Goal: Transaction & Acquisition: Book appointment/travel/reservation

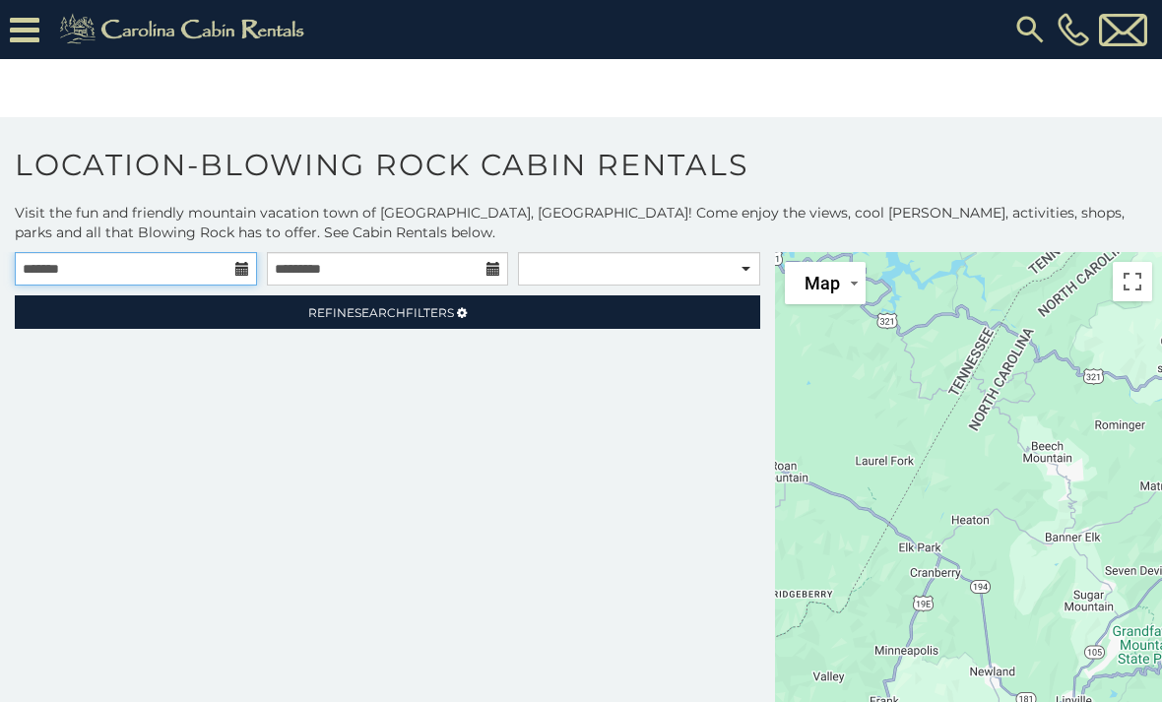
click at [162, 256] on input "text" at bounding box center [136, 268] width 242 height 33
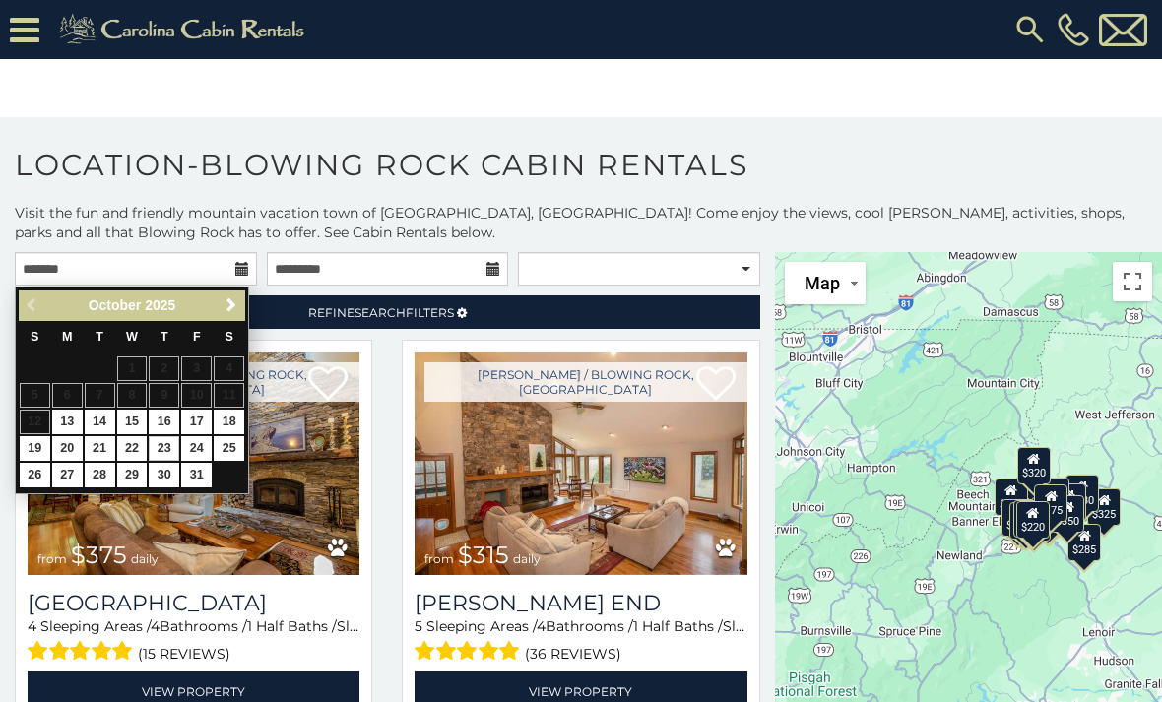
click at [174, 436] on link "23" at bounding box center [164, 448] width 31 height 25
type input "**********"
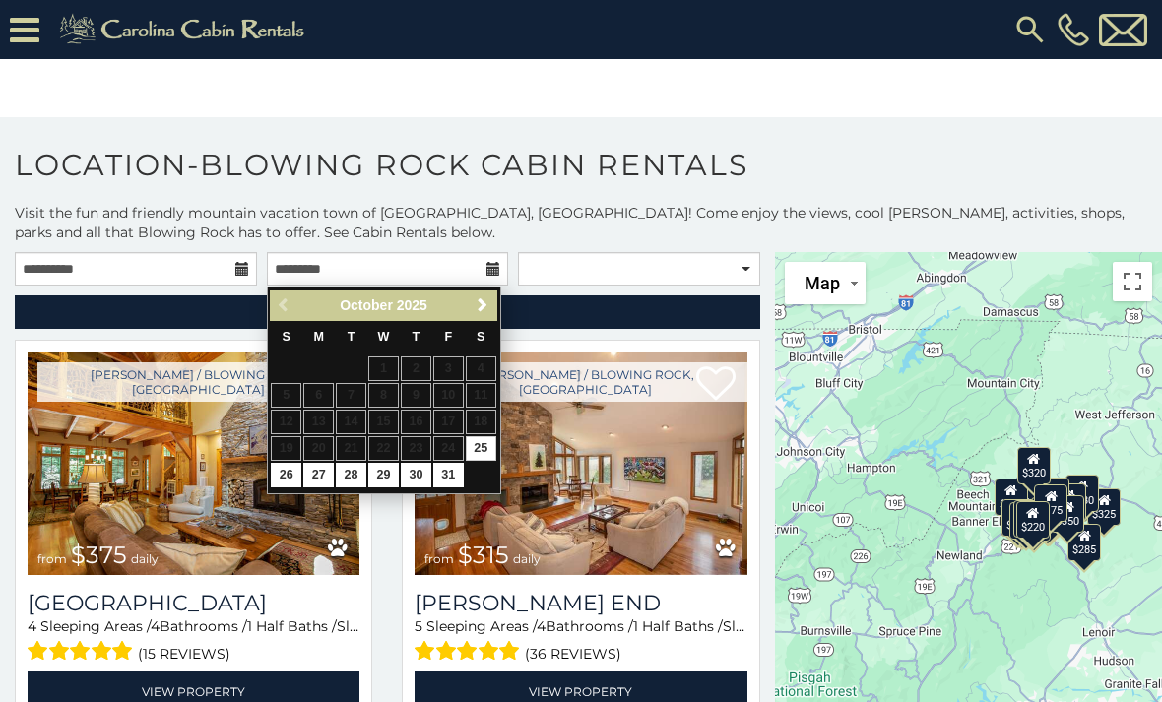
click at [282, 464] on link "26" at bounding box center [286, 475] width 31 height 25
type input "**********"
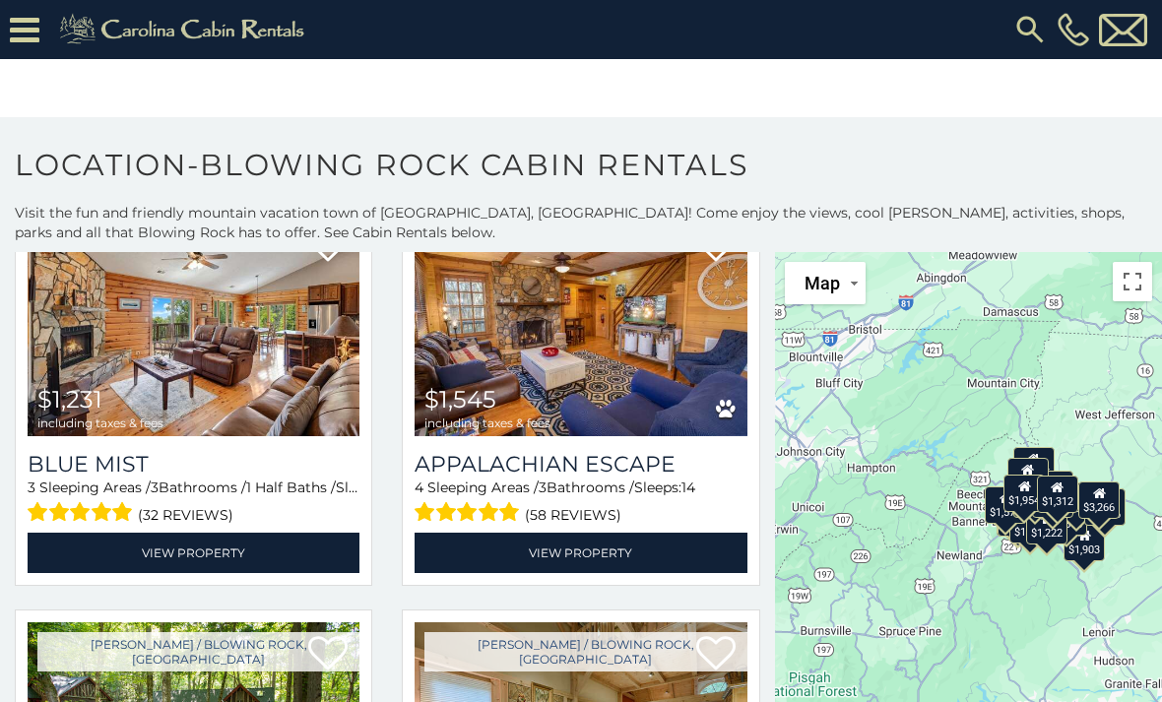
scroll to position [2592, 0]
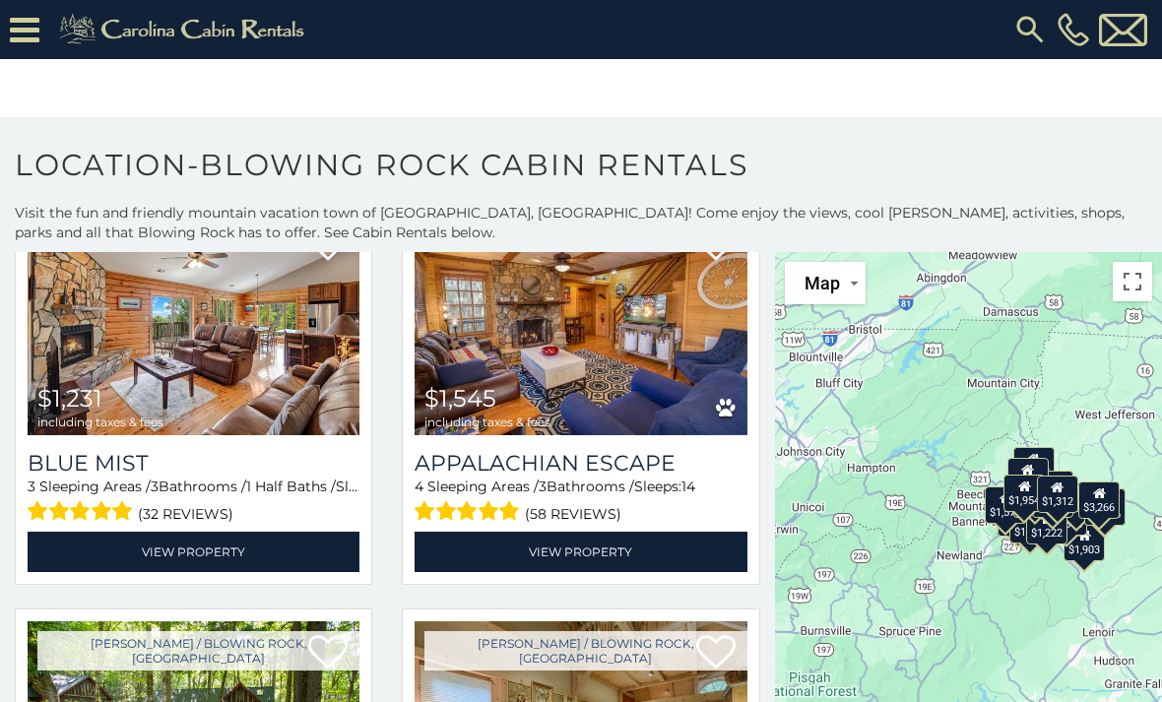
click at [571, 388] on img at bounding box center [580, 324] width 332 height 222
click at [600, 560] on link "View Property" at bounding box center [580, 552] width 332 height 40
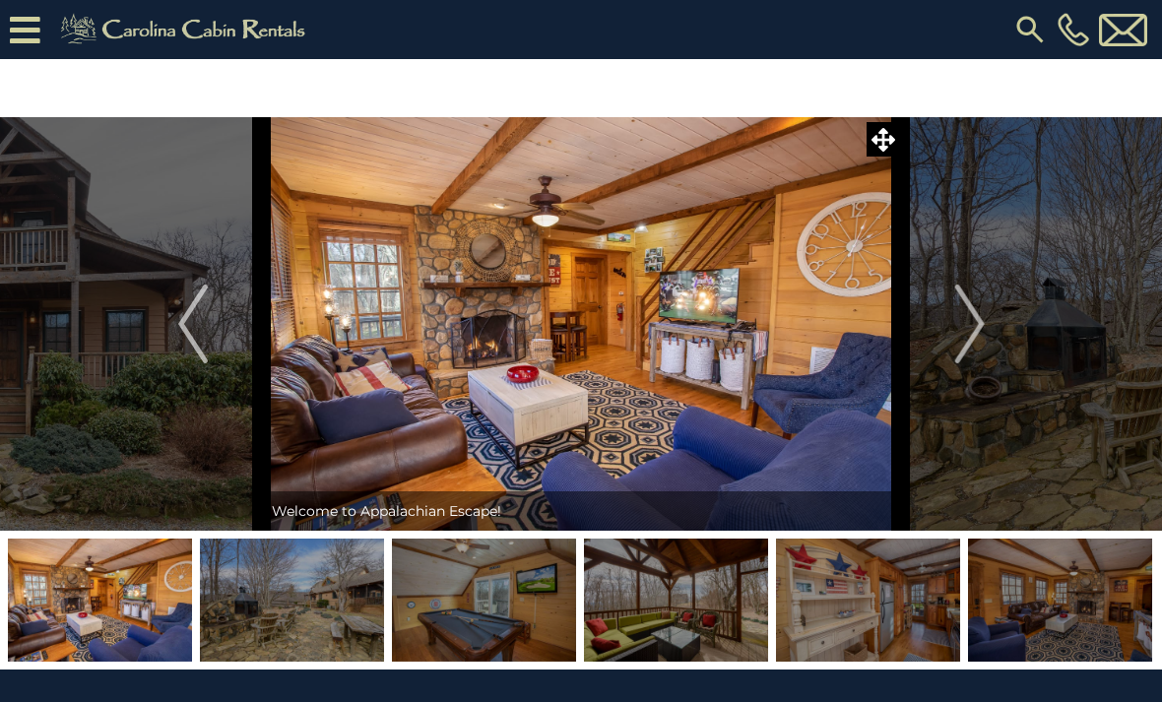
click at [31, 38] on icon at bounding box center [25, 30] width 31 height 34
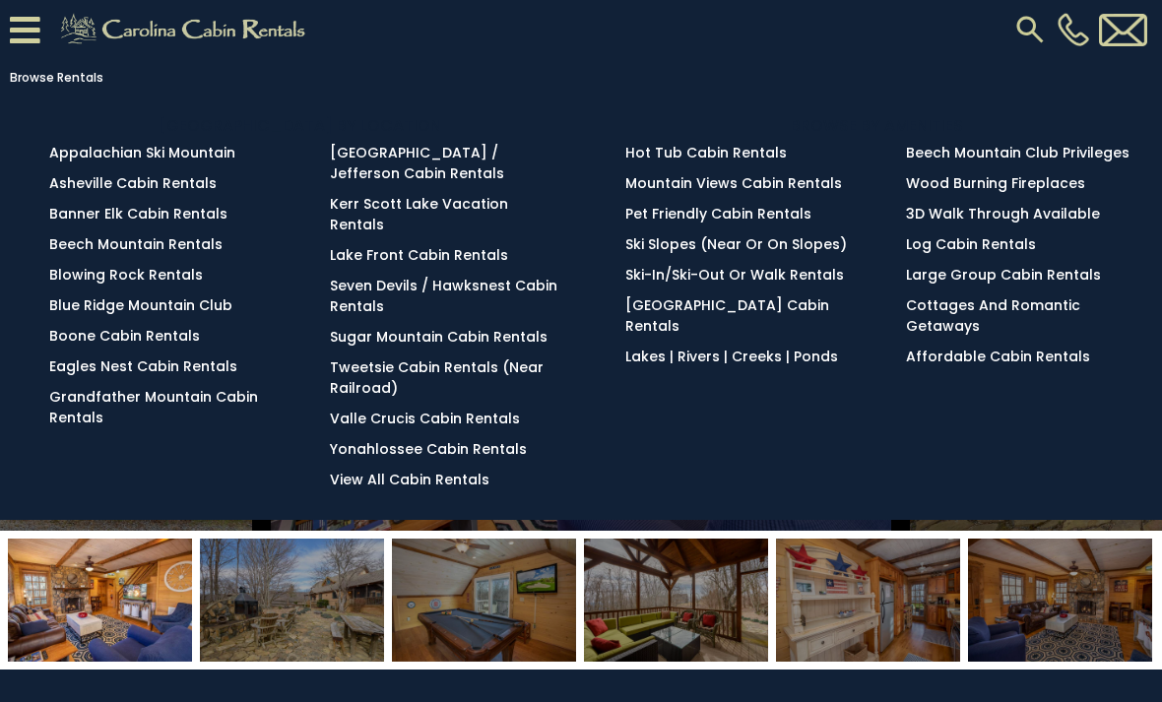
click at [176, 285] on link "Blowing Rock Rentals" at bounding box center [126, 275] width 154 height 20
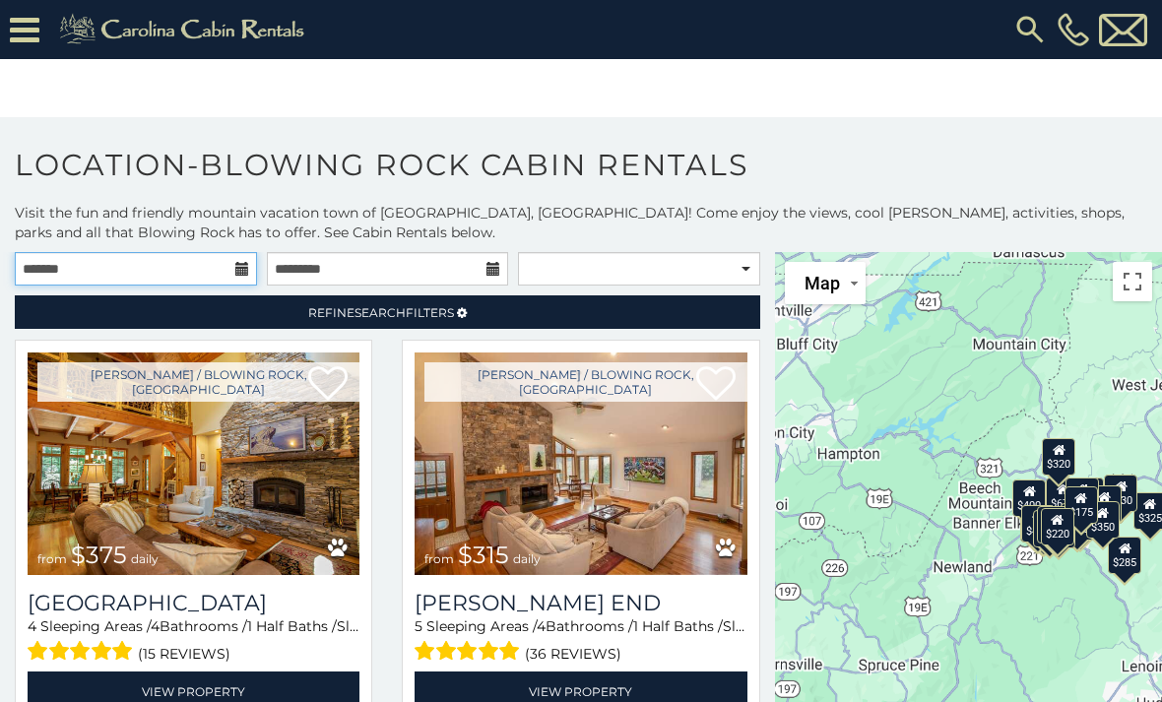
click at [149, 278] on input "text" at bounding box center [136, 268] width 242 height 33
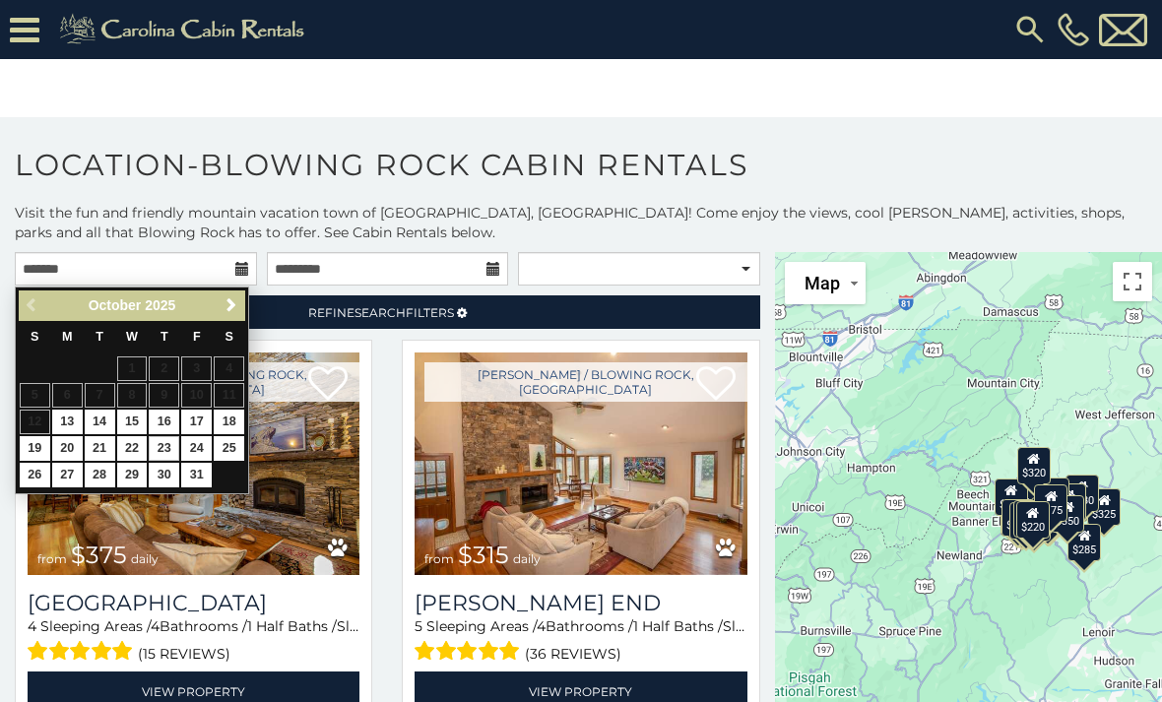
click at [170, 436] on link "23" at bounding box center [164, 448] width 31 height 25
type input "**********"
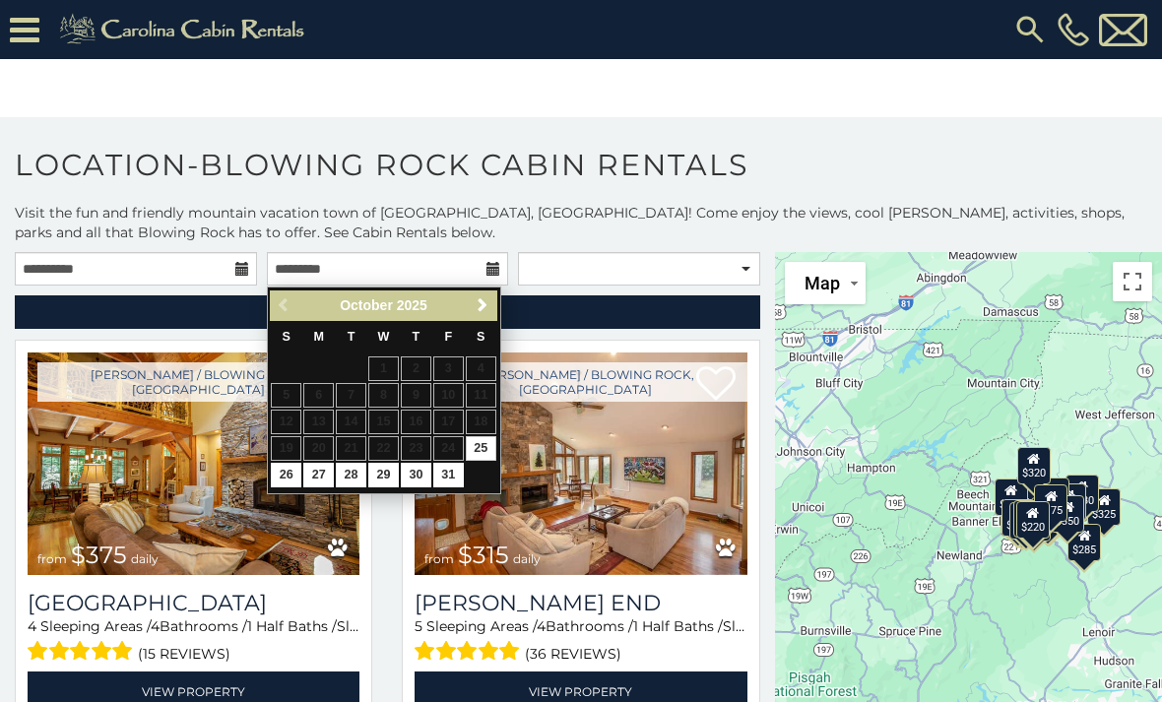
click at [298, 469] on link "26" at bounding box center [286, 475] width 31 height 25
type input "**********"
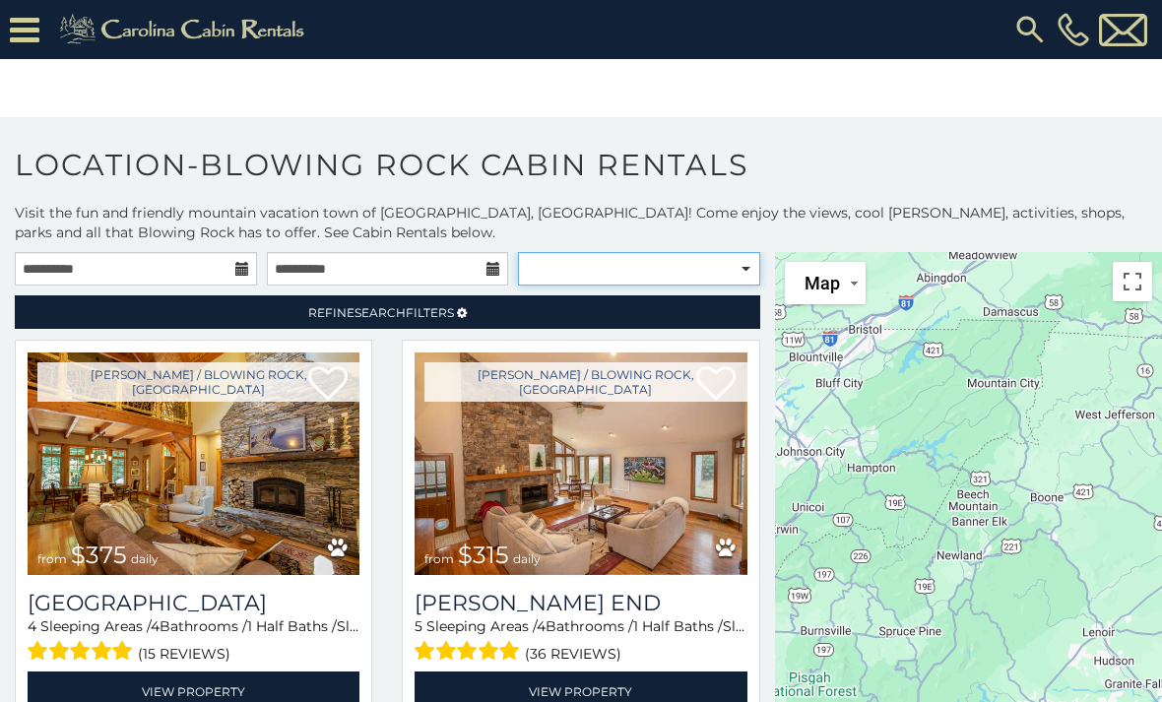
click at [741, 268] on select "**********" at bounding box center [639, 268] width 242 height 33
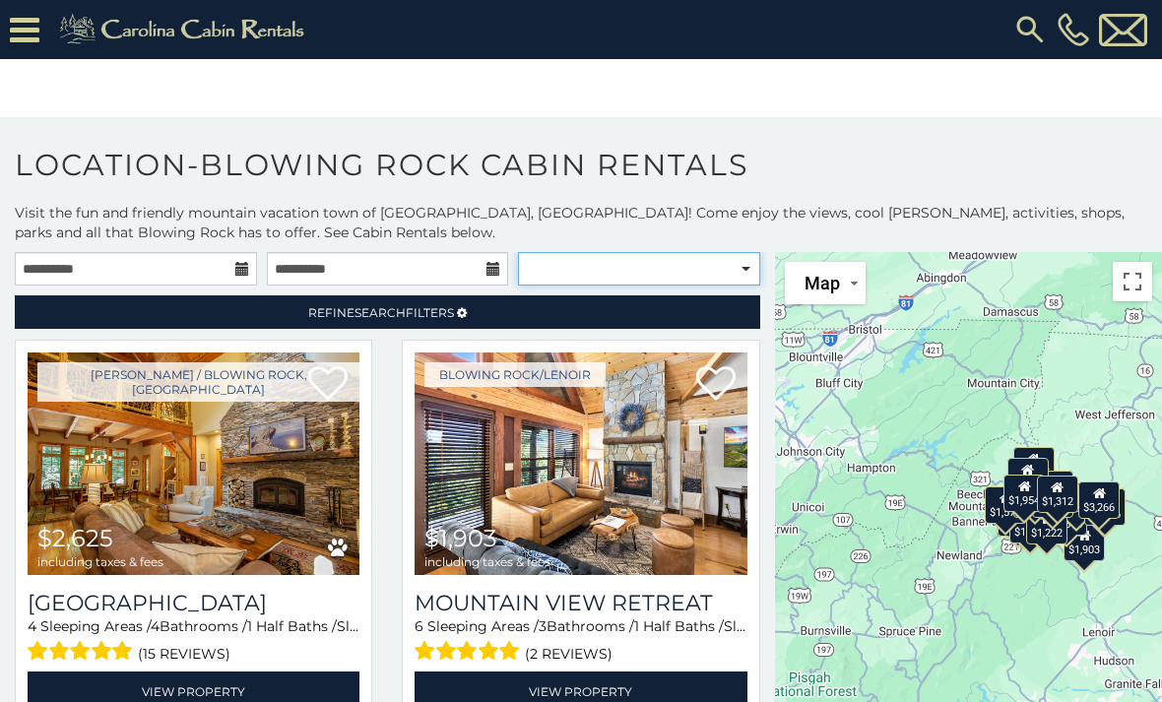
select select "**********"
click at [407, 318] on span "Refine Search Filters" at bounding box center [381, 312] width 146 height 15
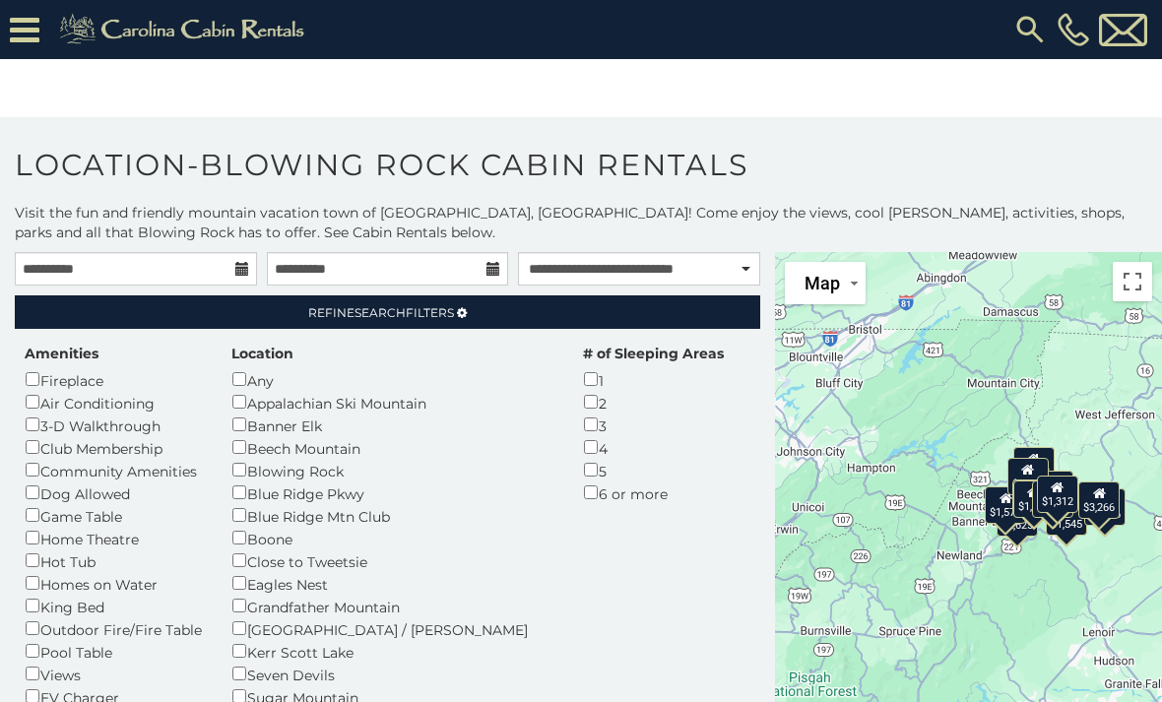
click at [634, 328] on link "Refine Search Filters" at bounding box center [387, 311] width 745 height 33
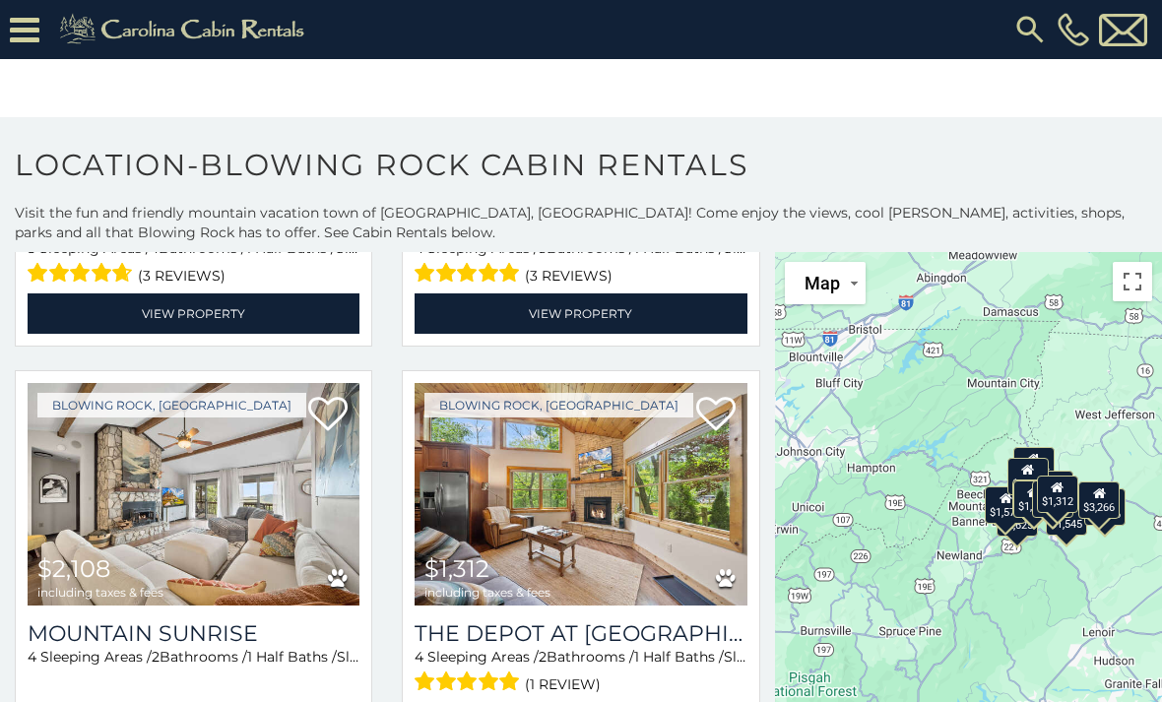
click at [27, 38] on icon at bounding box center [25, 30] width 30 height 34
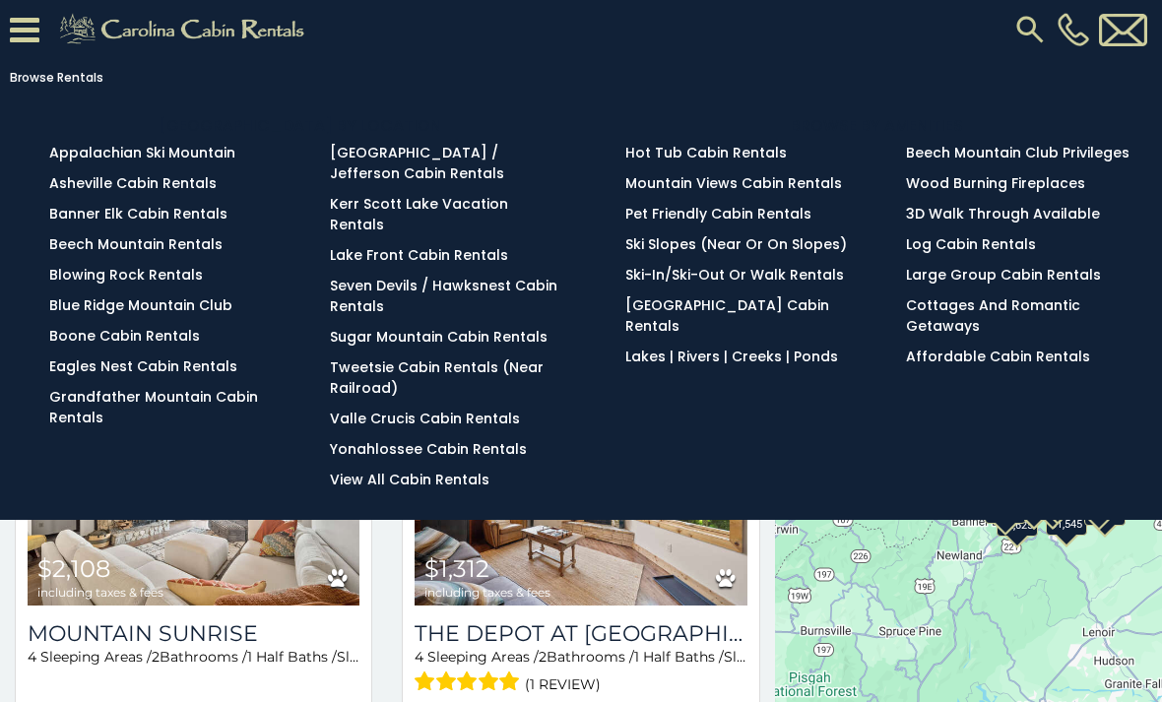
click at [162, 346] on link "Boone Cabin Rentals" at bounding box center [124, 336] width 151 height 20
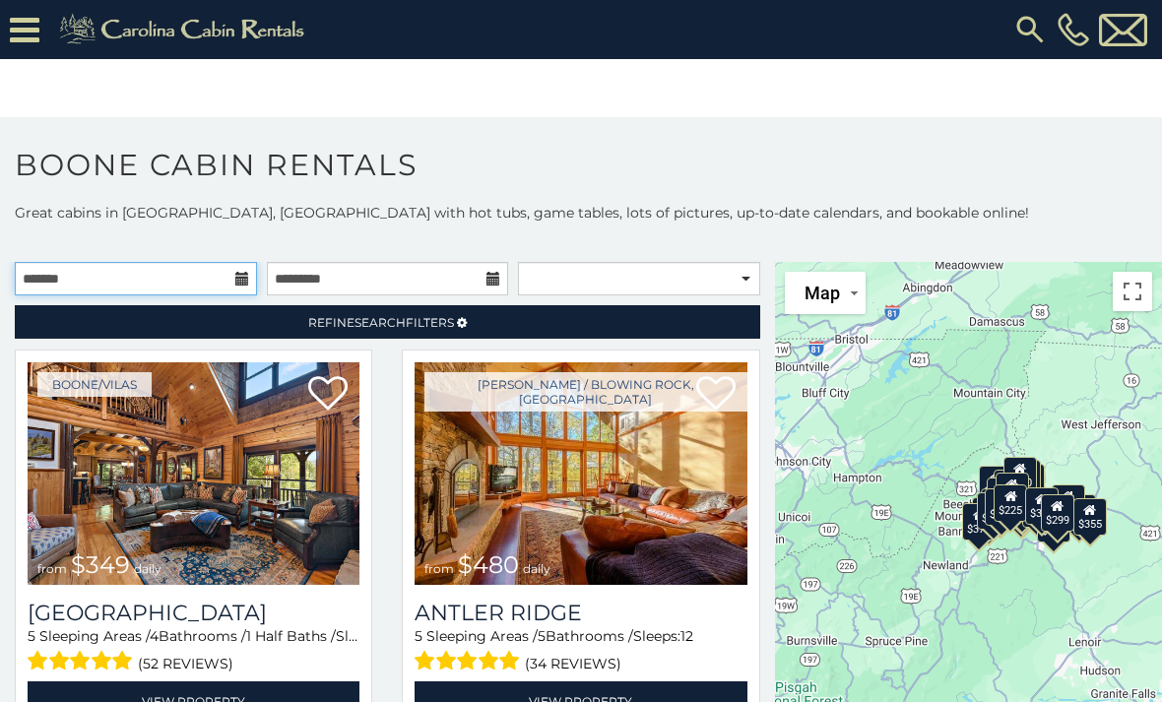
click at [191, 286] on input "text" at bounding box center [136, 278] width 242 height 33
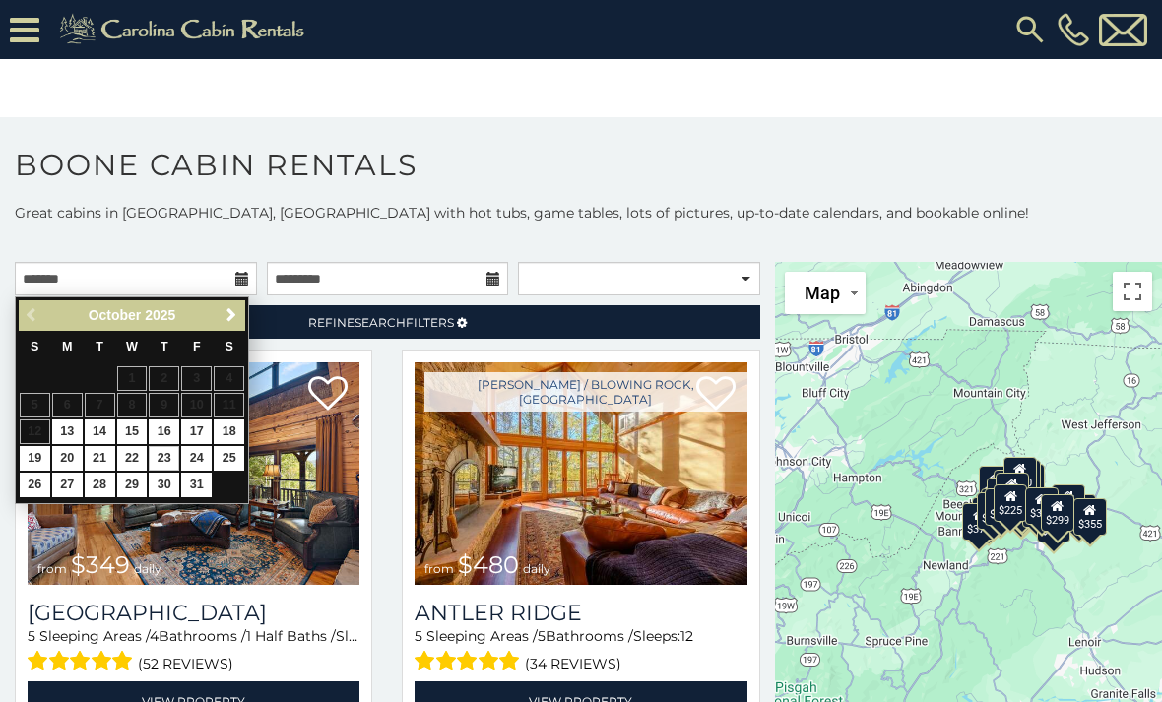
click at [174, 446] on link "23" at bounding box center [164, 458] width 31 height 25
type input "**********"
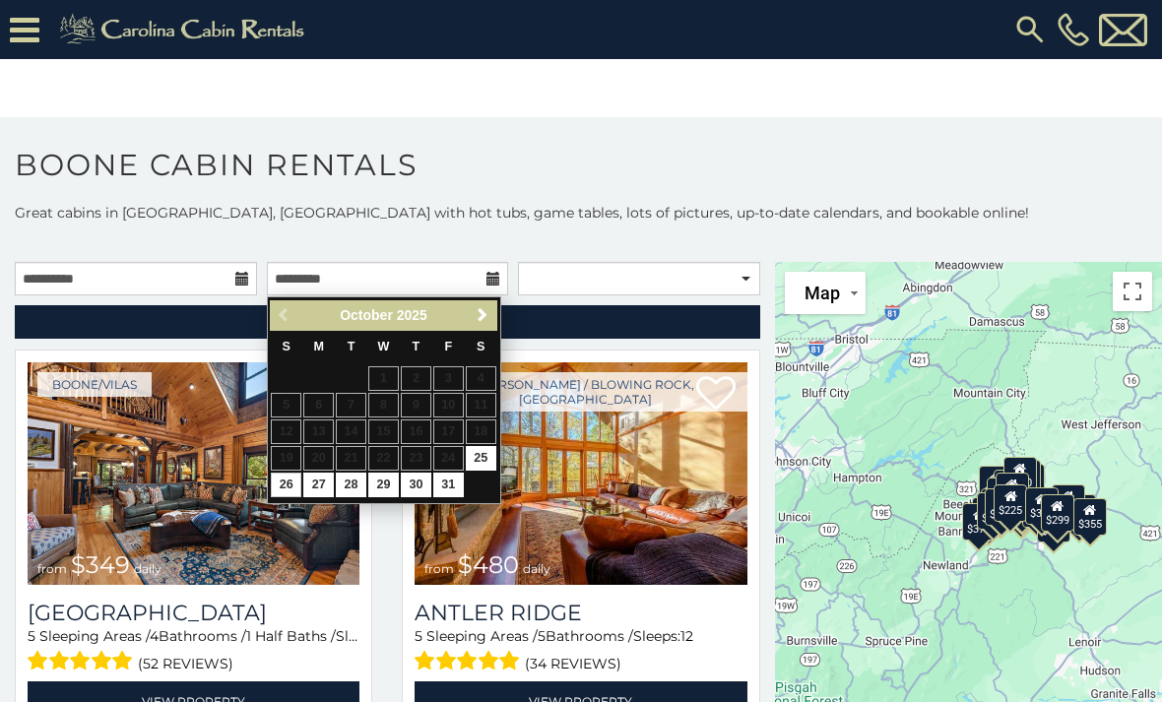
click at [291, 484] on link "26" at bounding box center [286, 485] width 31 height 25
type input "**********"
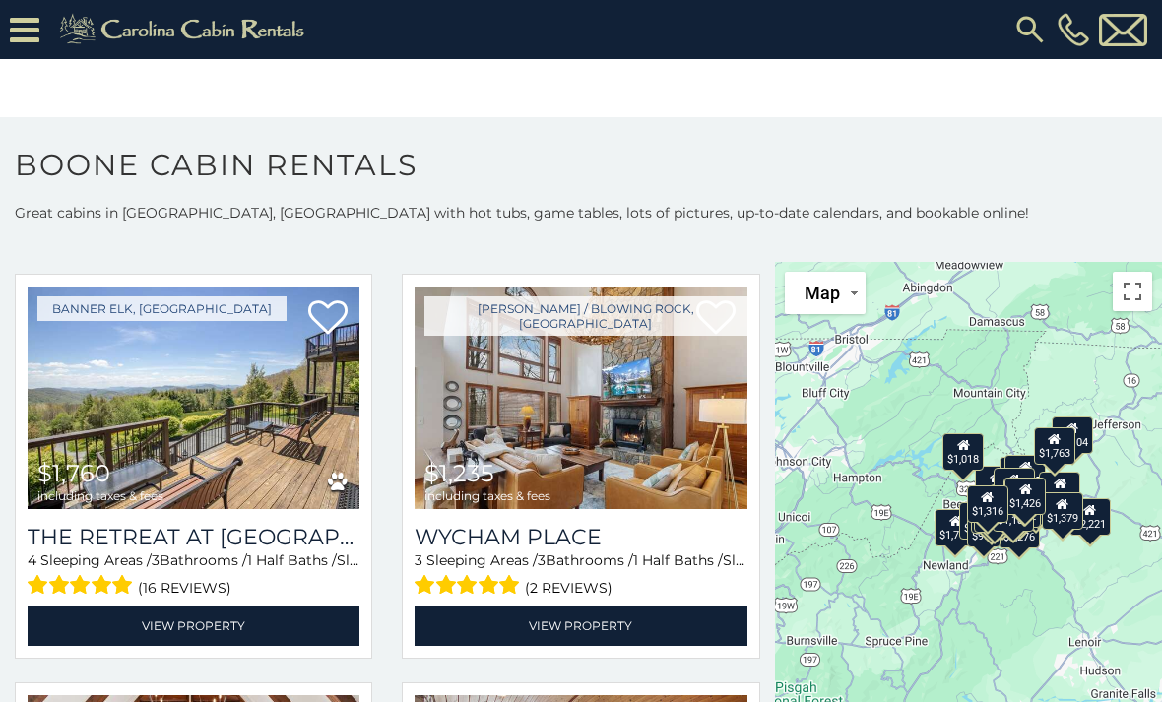
scroll to position [892, 0]
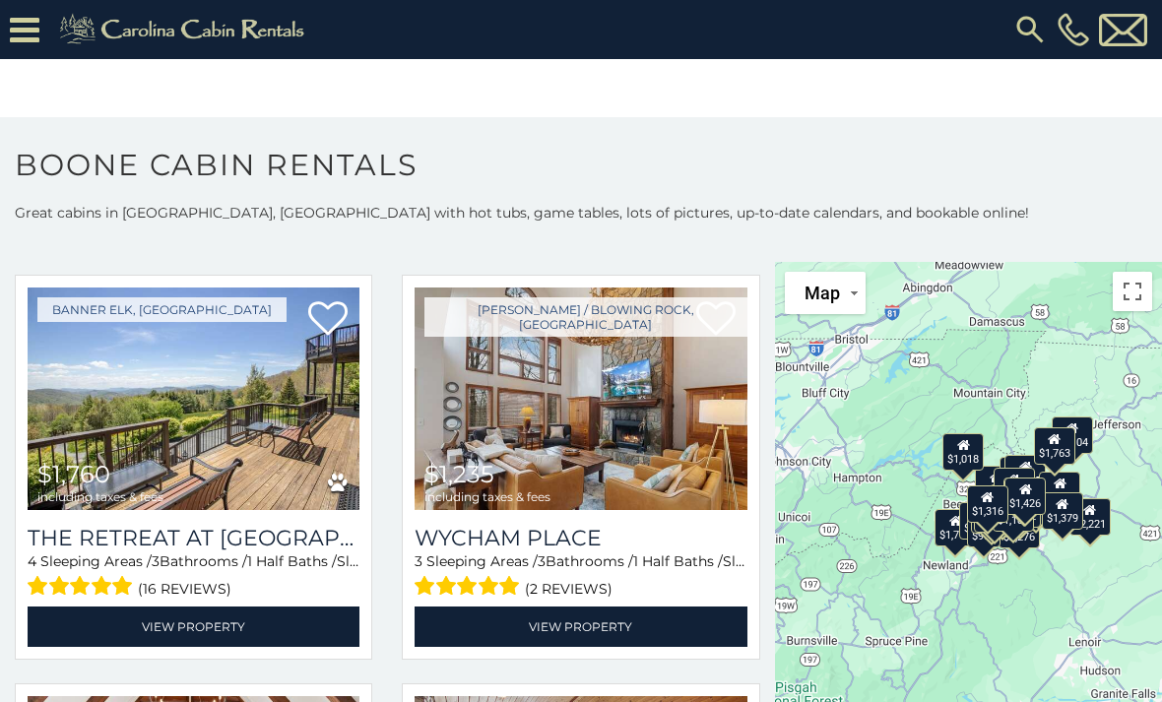
click at [622, 424] on img at bounding box center [580, 398] width 332 height 222
click at [657, 628] on link "View Property" at bounding box center [580, 626] width 332 height 40
click at [627, 637] on link "View Property" at bounding box center [580, 626] width 332 height 40
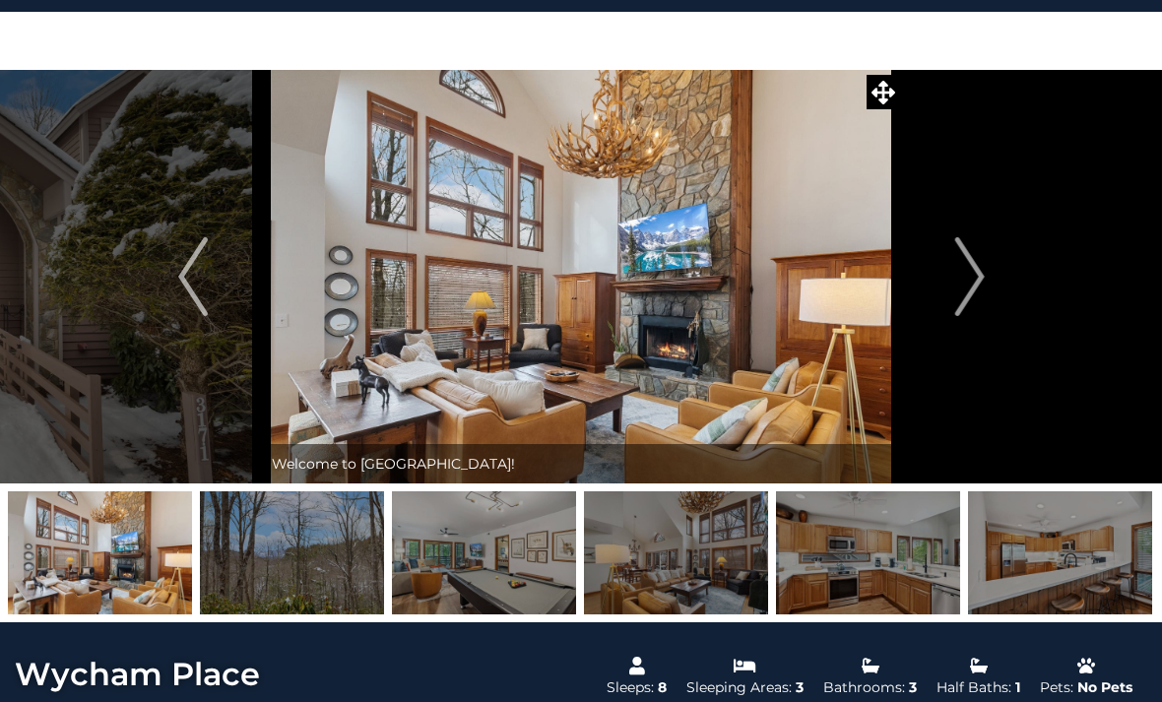
scroll to position [23, 0]
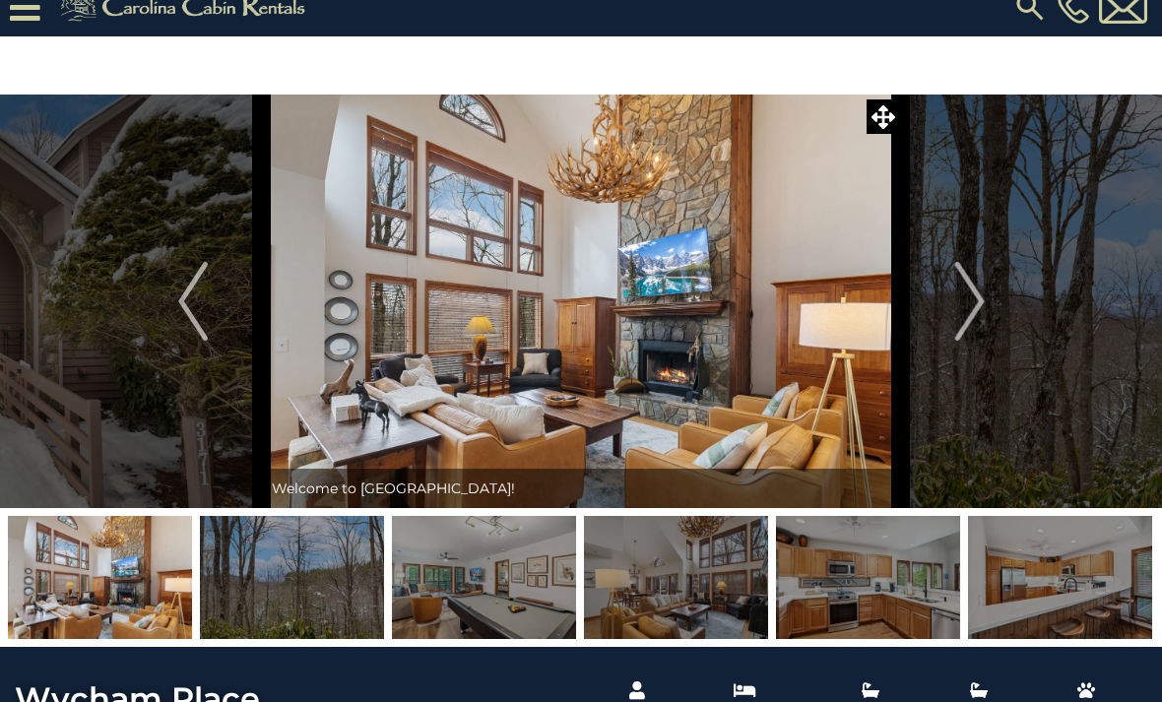
click at [694, 582] on img at bounding box center [676, 577] width 184 height 123
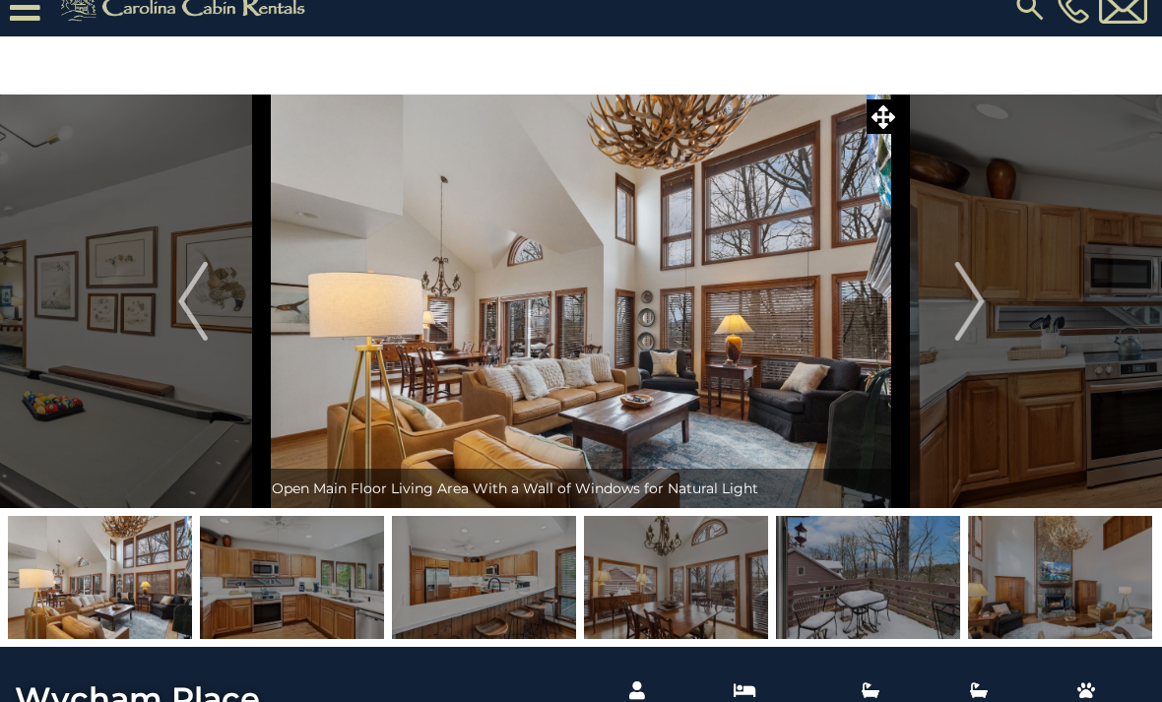
click at [854, 578] on img at bounding box center [868, 577] width 184 height 123
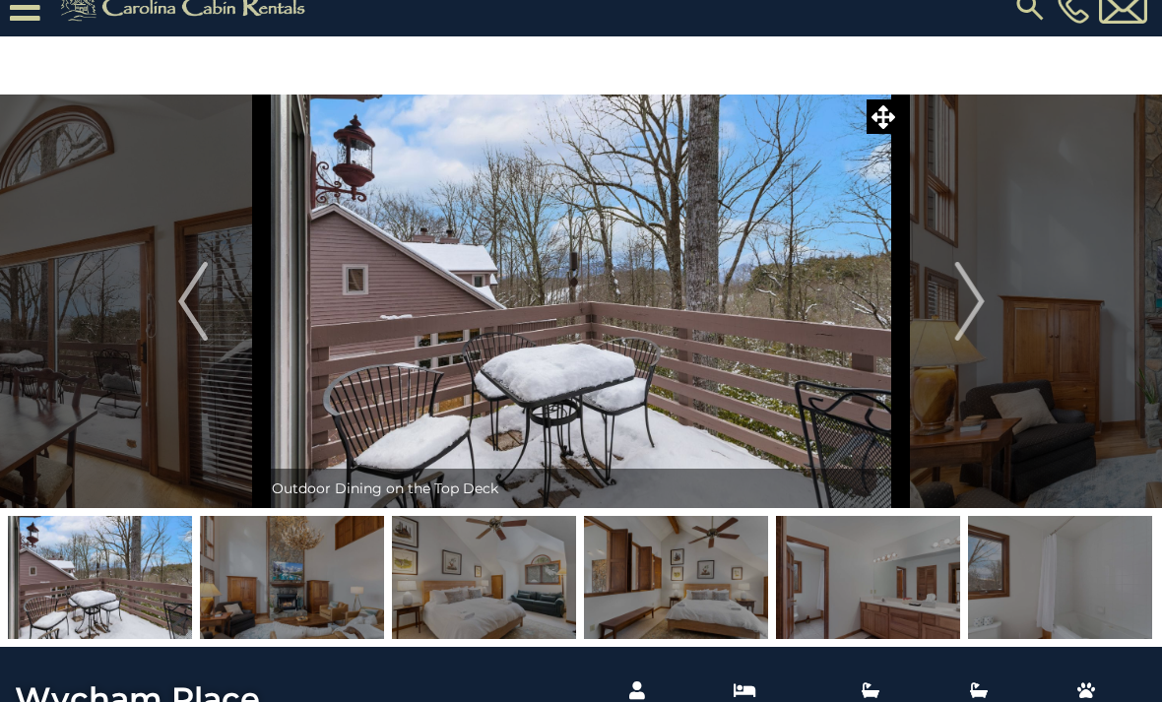
click at [888, 602] on img at bounding box center [868, 577] width 184 height 123
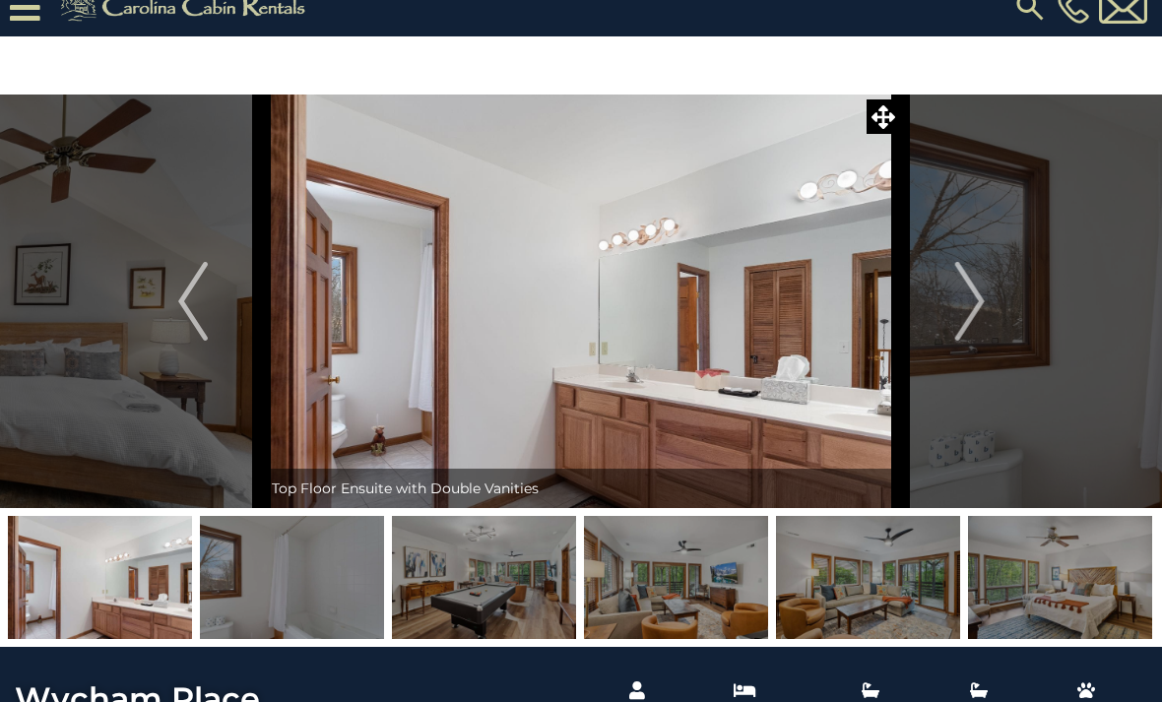
click at [1058, 589] on img at bounding box center [1060, 577] width 184 height 123
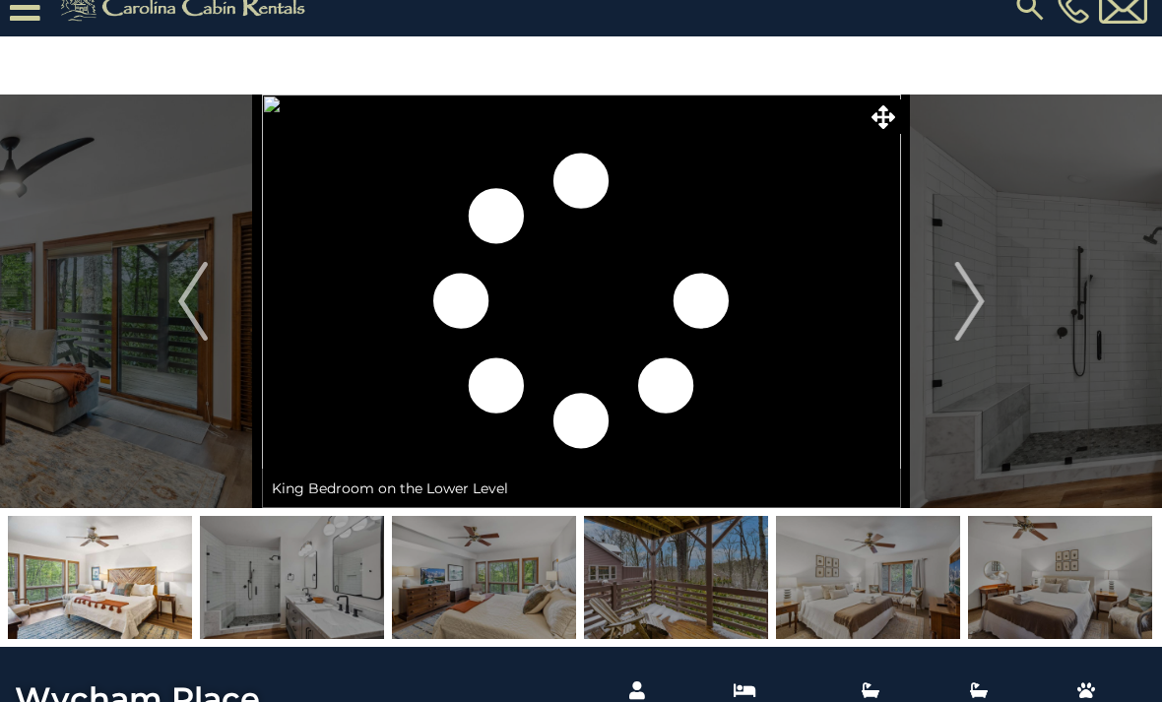
click at [1092, 590] on img at bounding box center [1060, 577] width 184 height 123
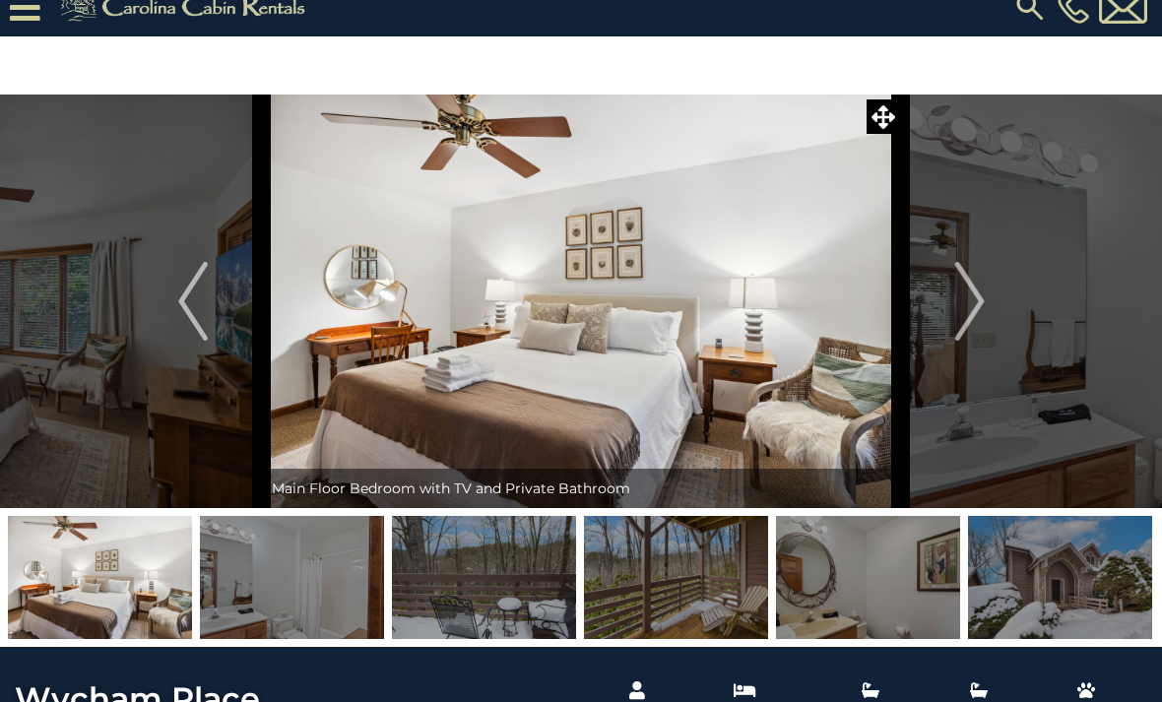
click at [1055, 590] on img at bounding box center [1060, 577] width 184 height 123
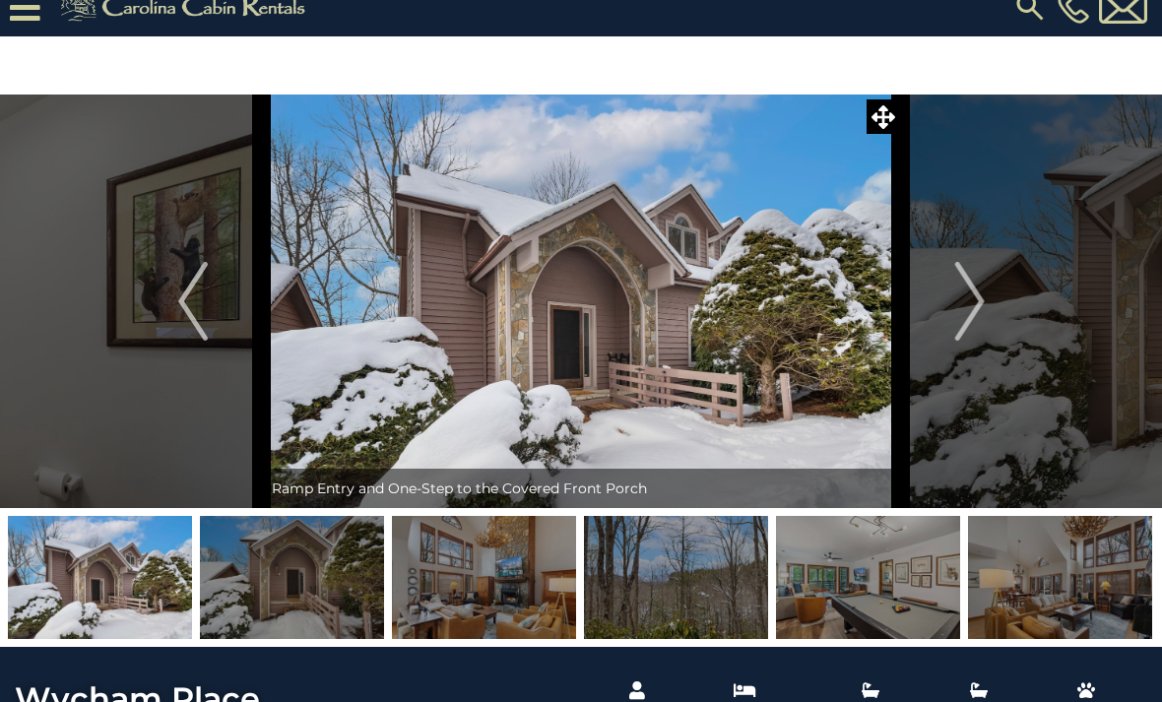
click at [1074, 595] on img at bounding box center [1060, 577] width 184 height 123
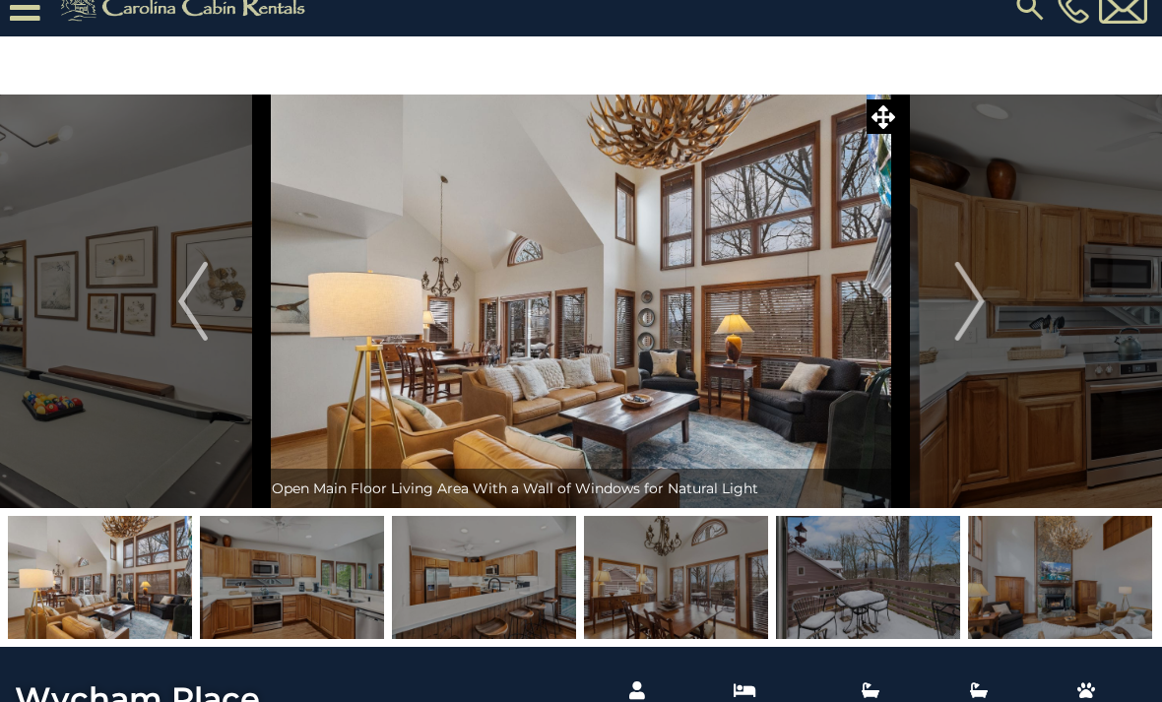
click at [1091, 597] on img at bounding box center [1060, 577] width 184 height 123
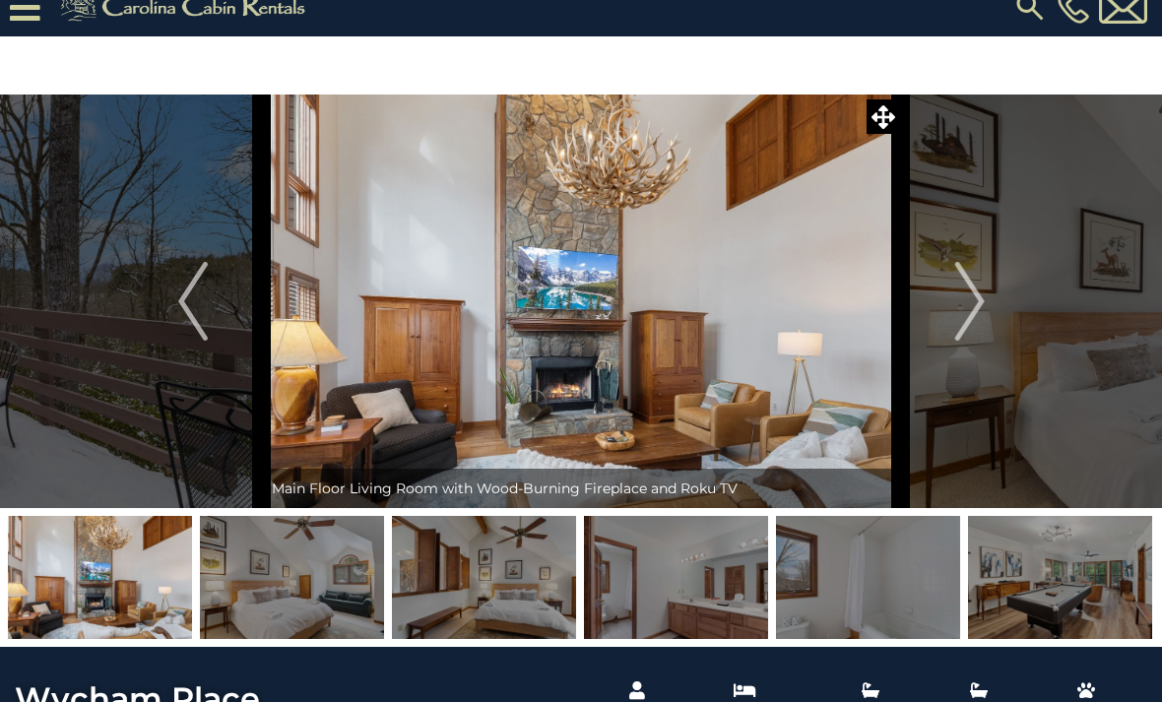
click at [1089, 586] on img at bounding box center [1060, 577] width 184 height 123
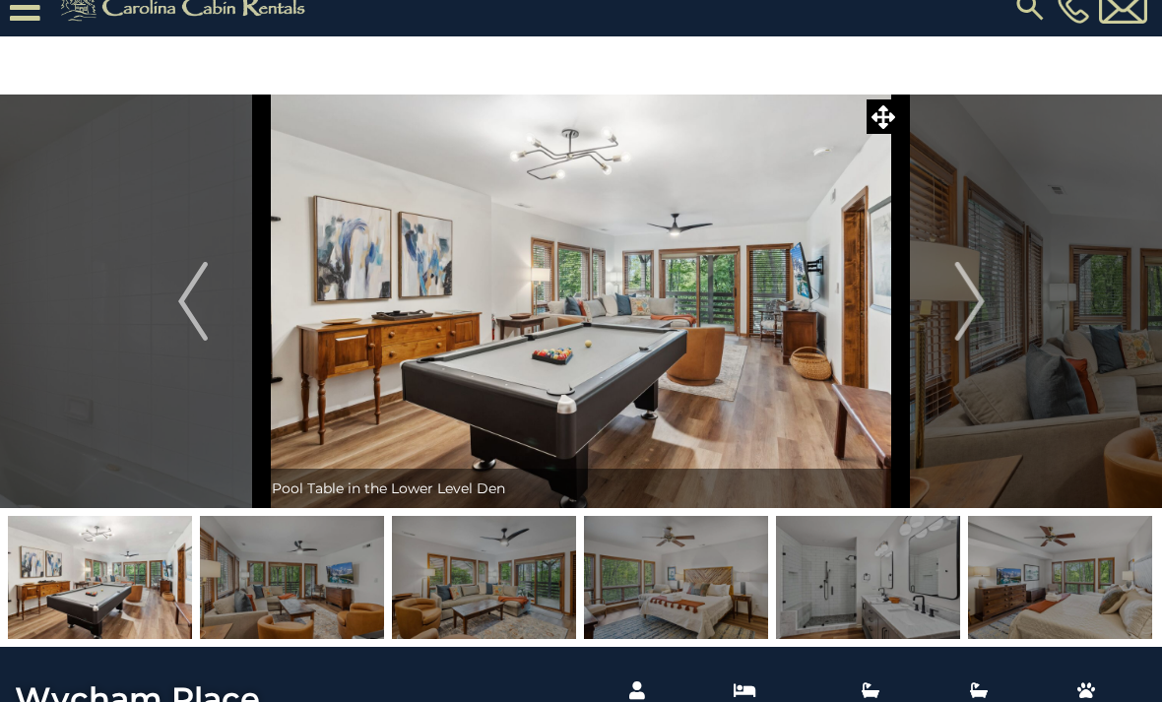
click at [1085, 597] on img at bounding box center [1060, 577] width 184 height 123
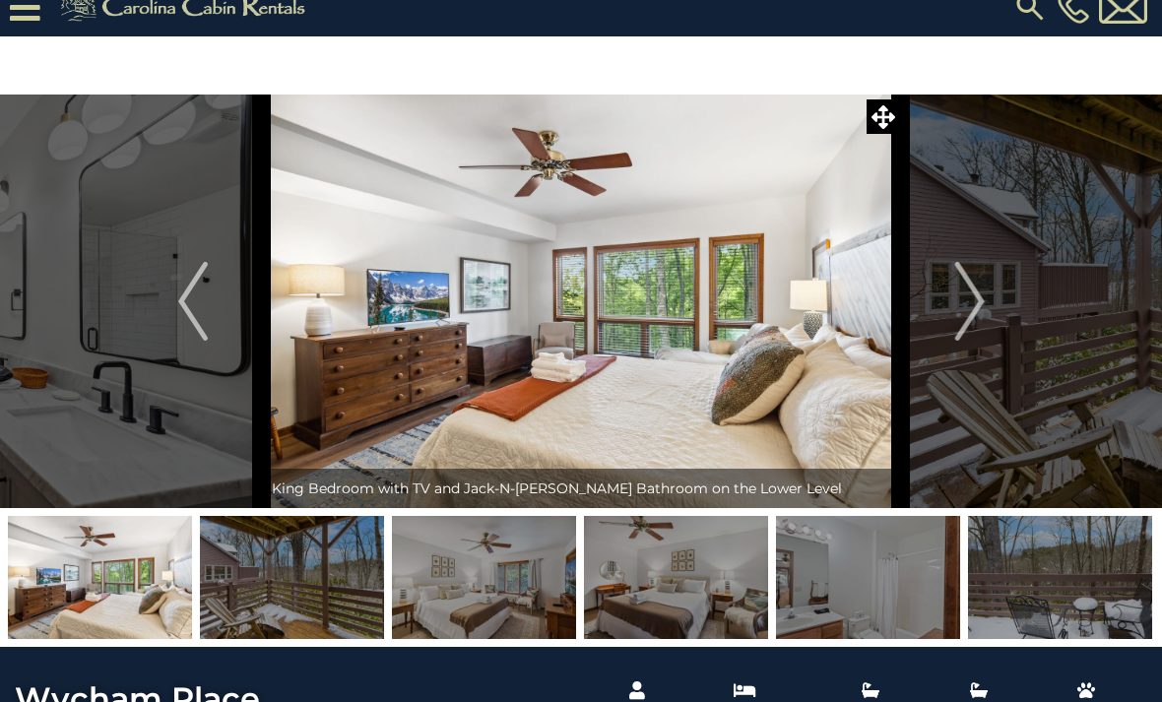
click at [1093, 583] on img at bounding box center [1060, 577] width 184 height 123
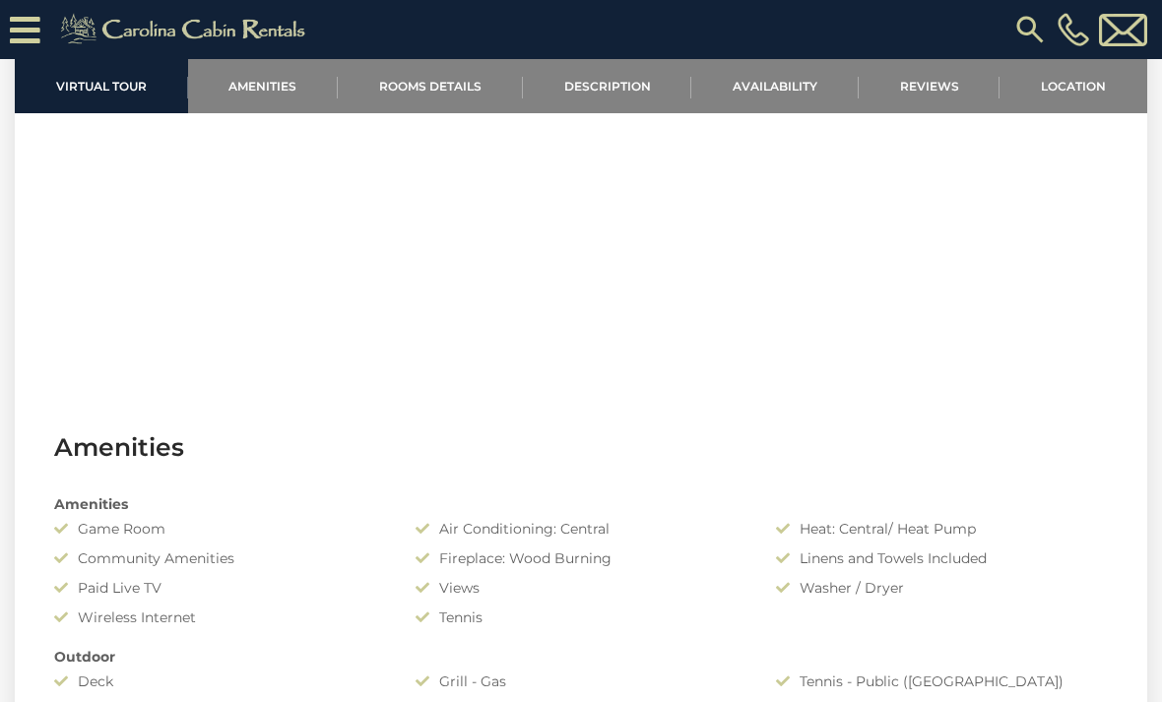
scroll to position [968, 0]
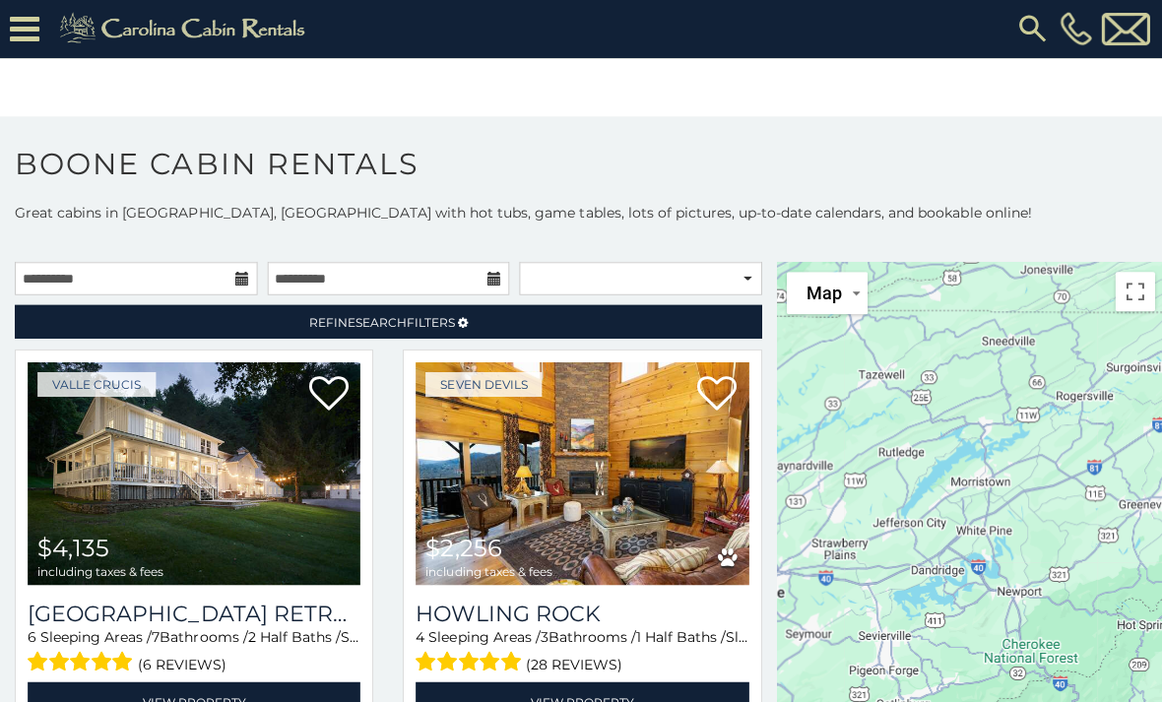
scroll to position [2, 0]
